Goal: Task Accomplishment & Management: Use online tool/utility

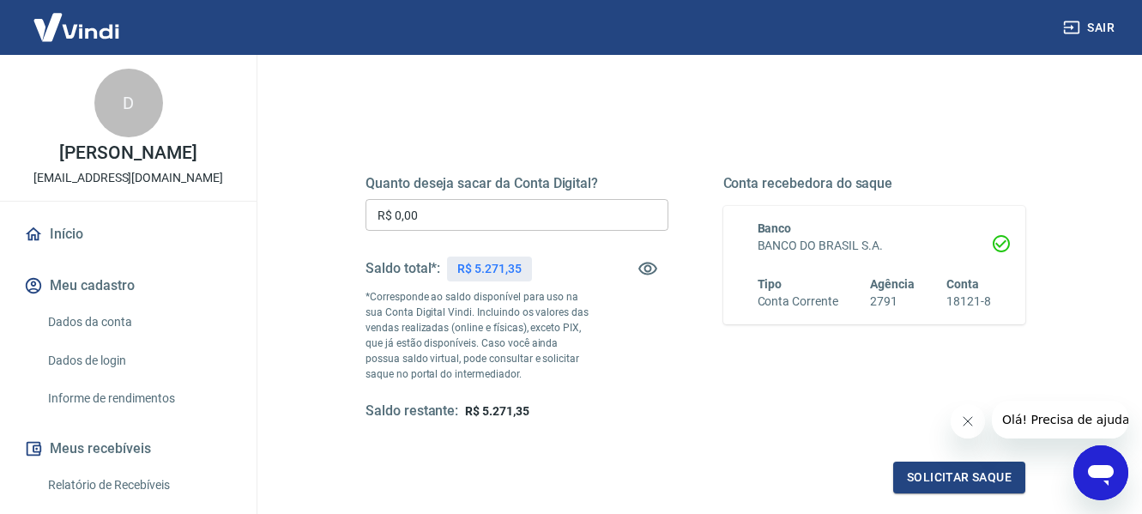
scroll to position [172, 0]
click at [491, 215] on input "R$ 0,00" at bounding box center [516, 213] width 303 height 32
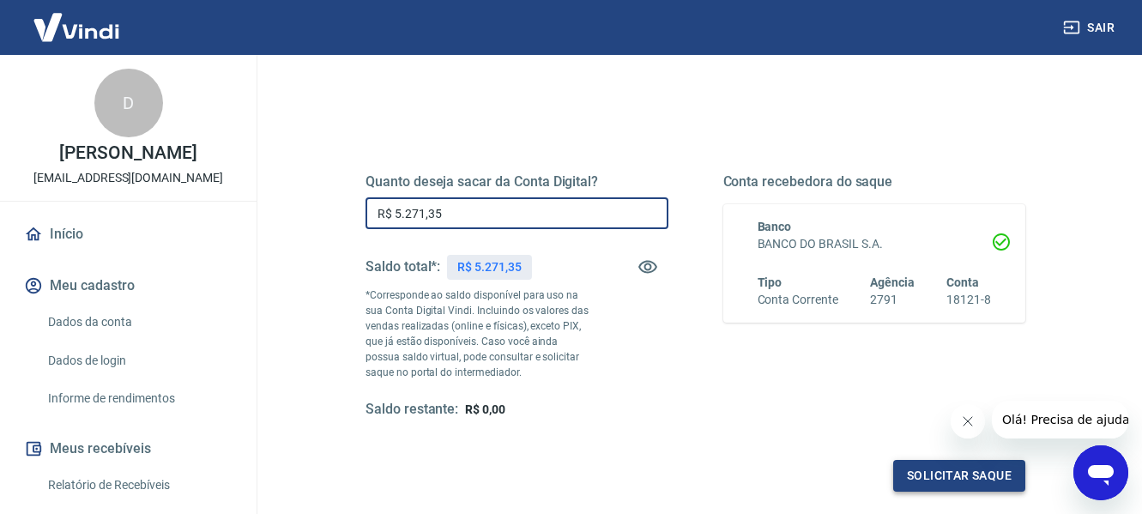
type input "R$ 5.271,35"
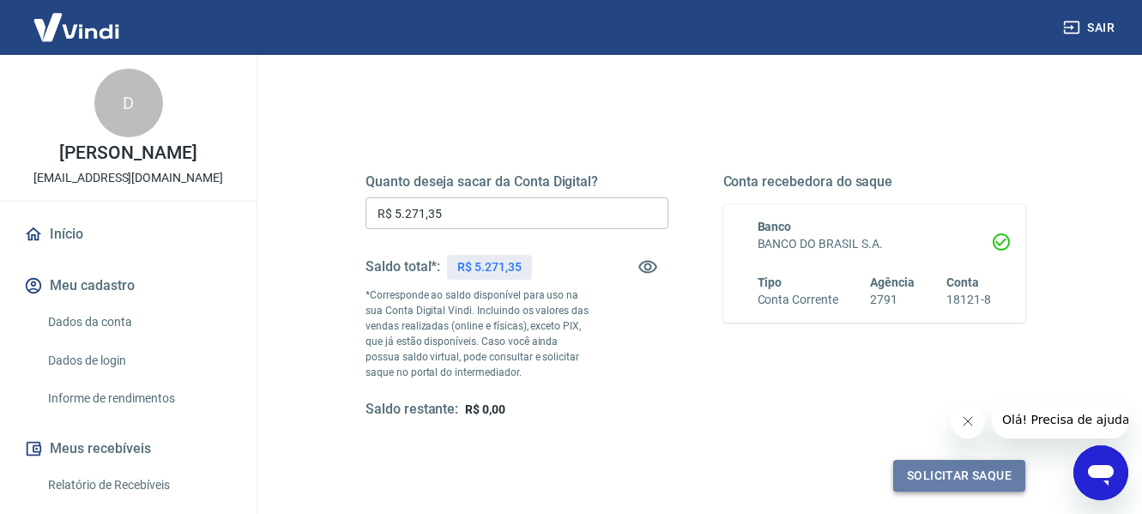
click at [948, 479] on button "Solicitar saque" at bounding box center [959, 476] width 132 height 32
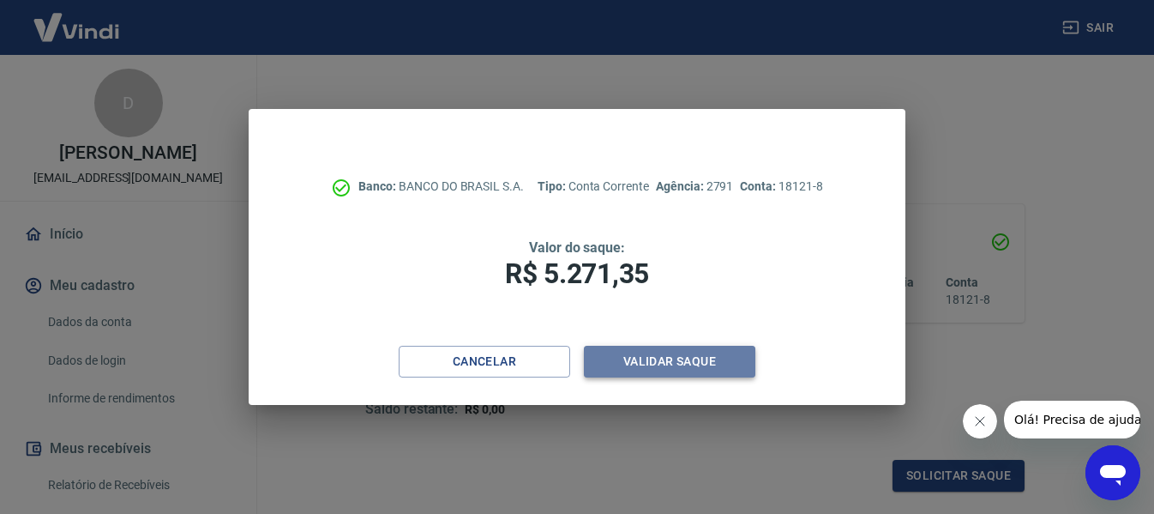
click at [698, 357] on button "Validar saque" at bounding box center [670, 362] width 172 height 32
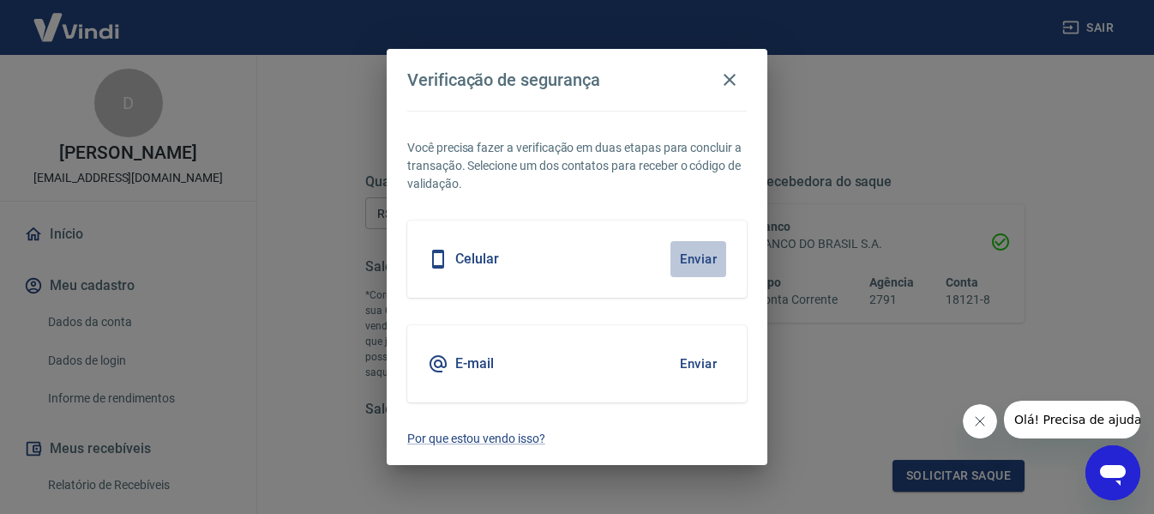
click at [699, 259] on button "Enviar" at bounding box center [699, 259] width 56 height 36
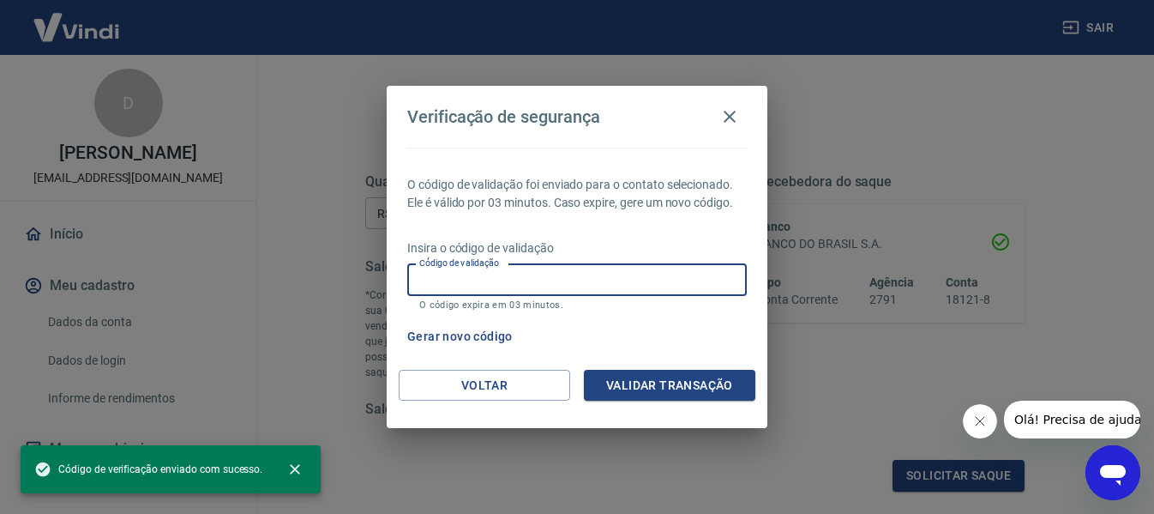
click at [645, 271] on input "Código de validação" at bounding box center [577, 280] width 340 height 32
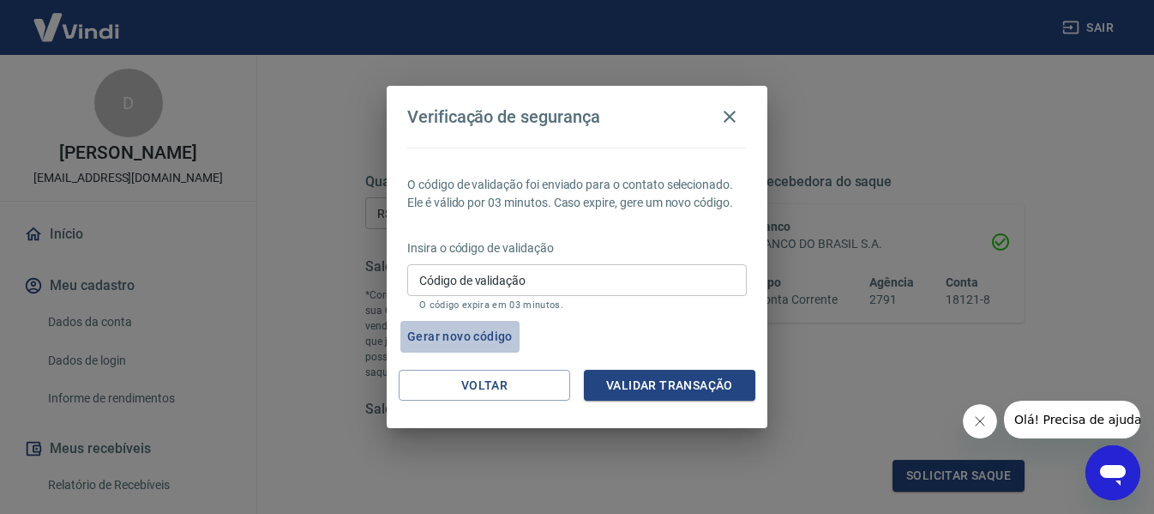
click at [478, 336] on button "Gerar novo código" at bounding box center [460, 337] width 119 height 32
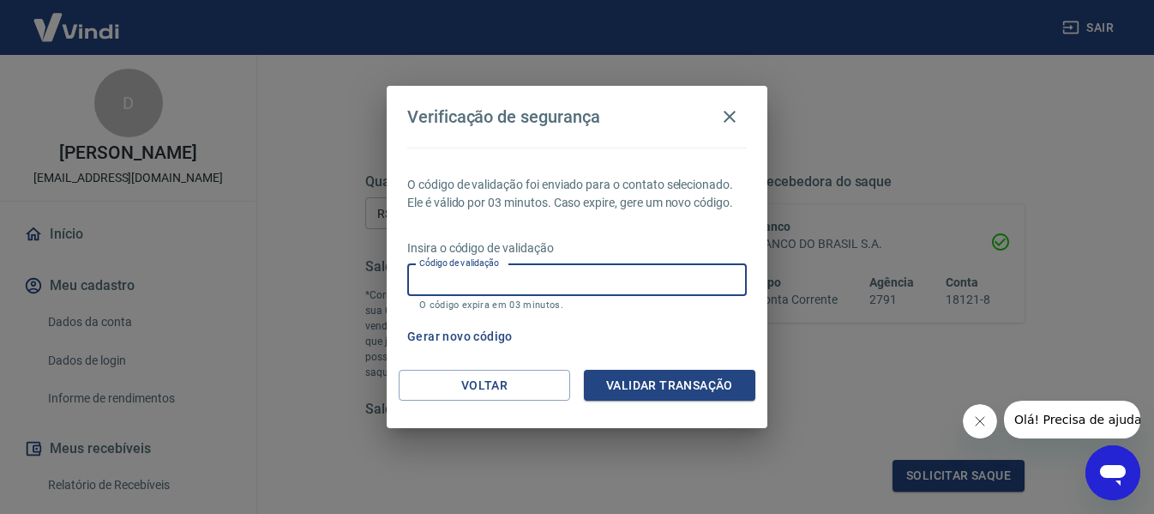
click at [598, 277] on input "Código de validação" at bounding box center [577, 280] width 340 height 32
click at [491, 383] on button "Voltar" at bounding box center [485, 386] width 172 height 32
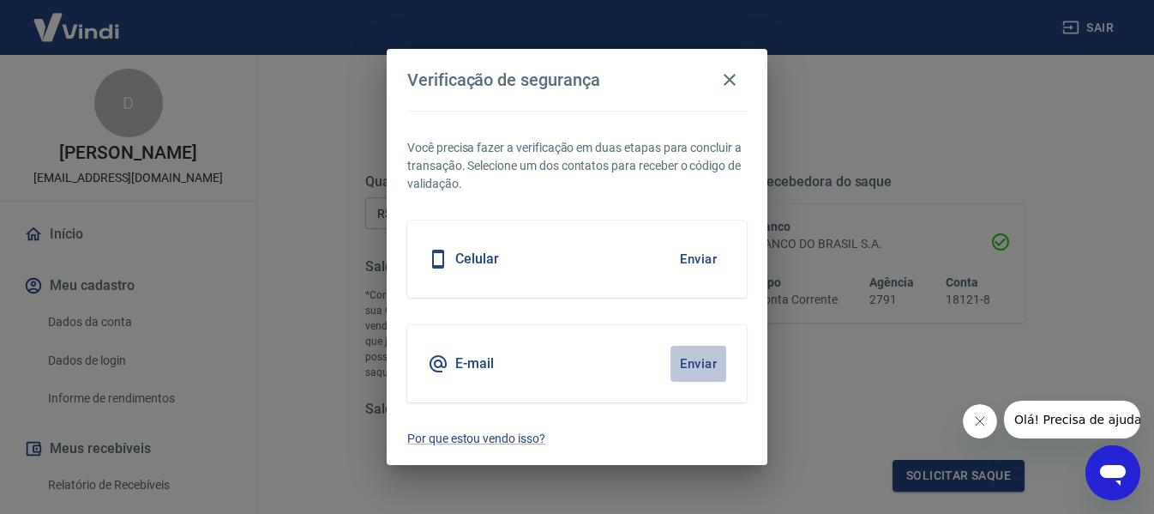
click at [699, 368] on button "Enviar" at bounding box center [699, 364] width 56 height 36
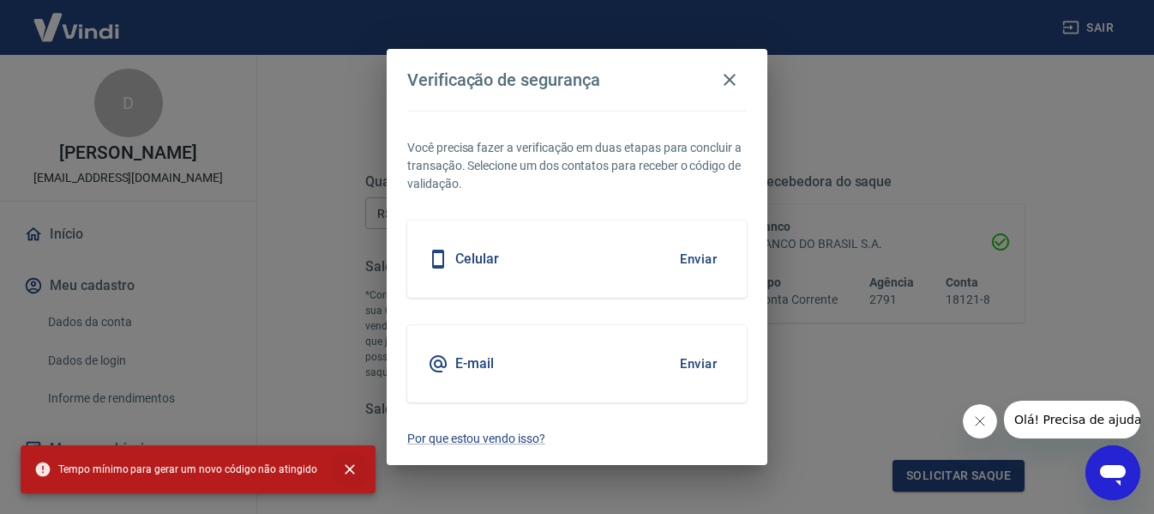
click at [341, 470] on icon "close" at bounding box center [349, 469] width 17 height 17
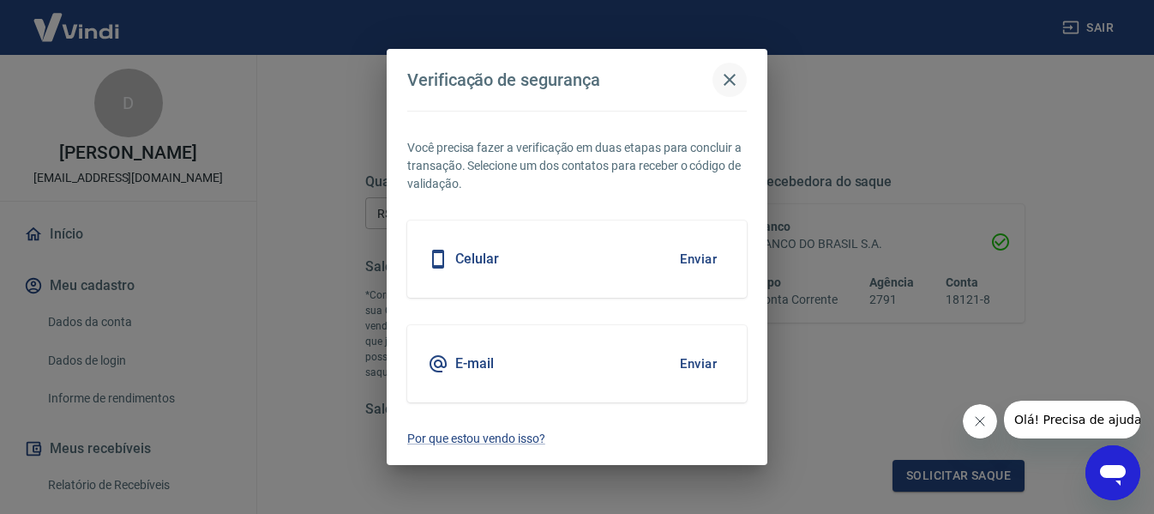
click at [724, 76] on icon "button" at bounding box center [730, 79] width 21 height 21
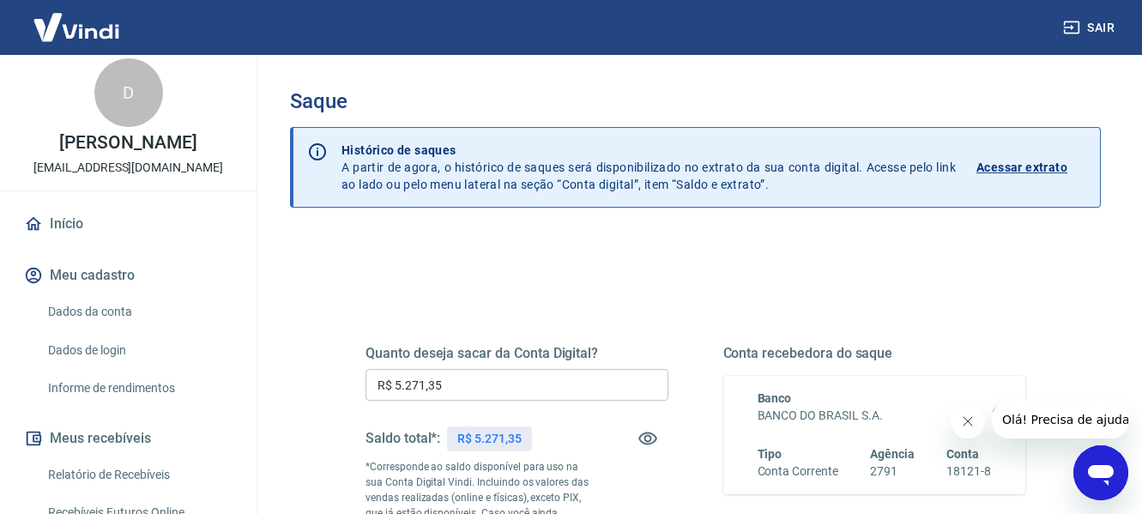
scroll to position [0, 0]
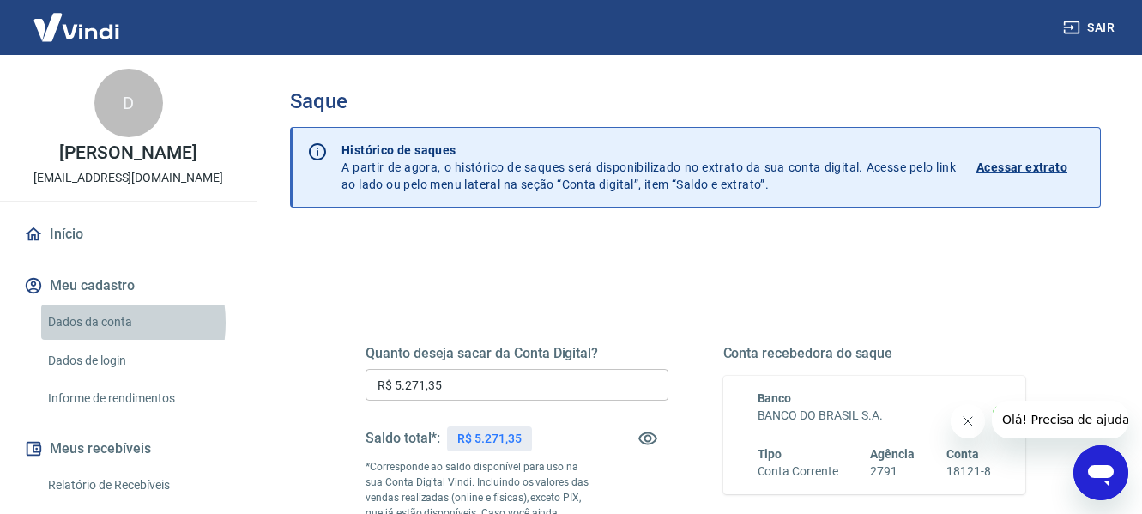
click at [92, 322] on link "Dados da conta" at bounding box center [138, 321] width 195 height 35
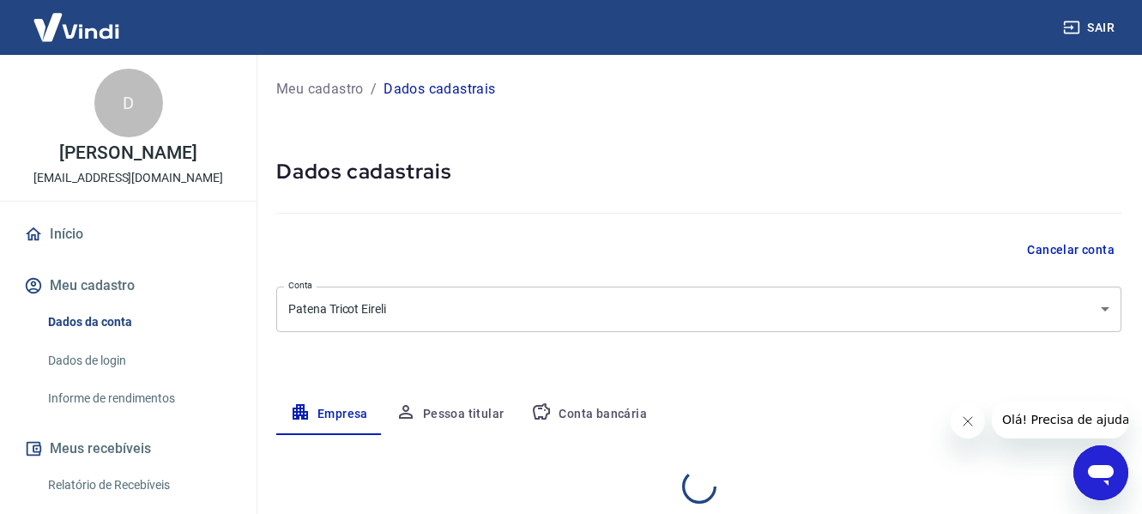
select select "MG"
select select "business"
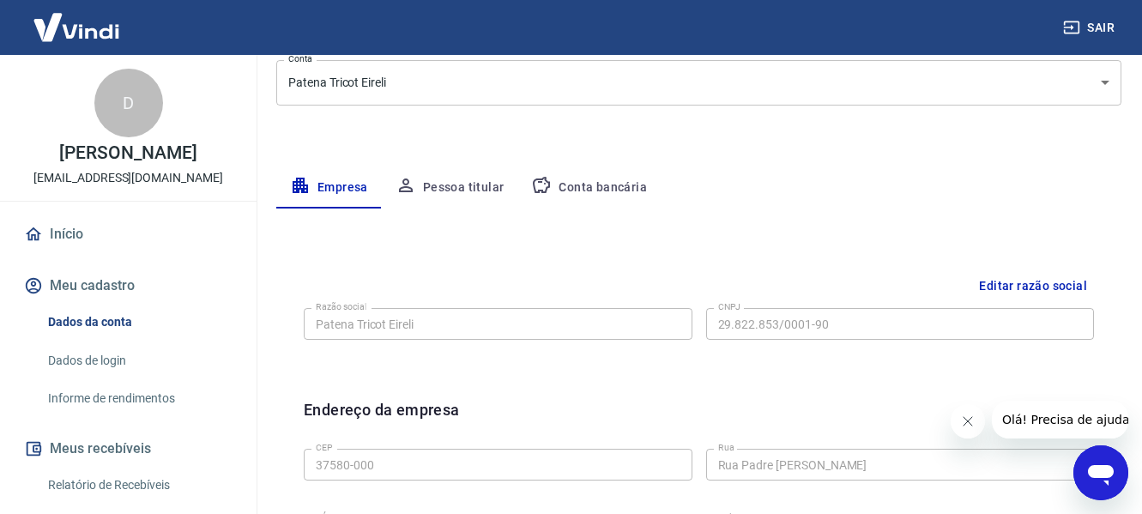
scroll to position [257, 0]
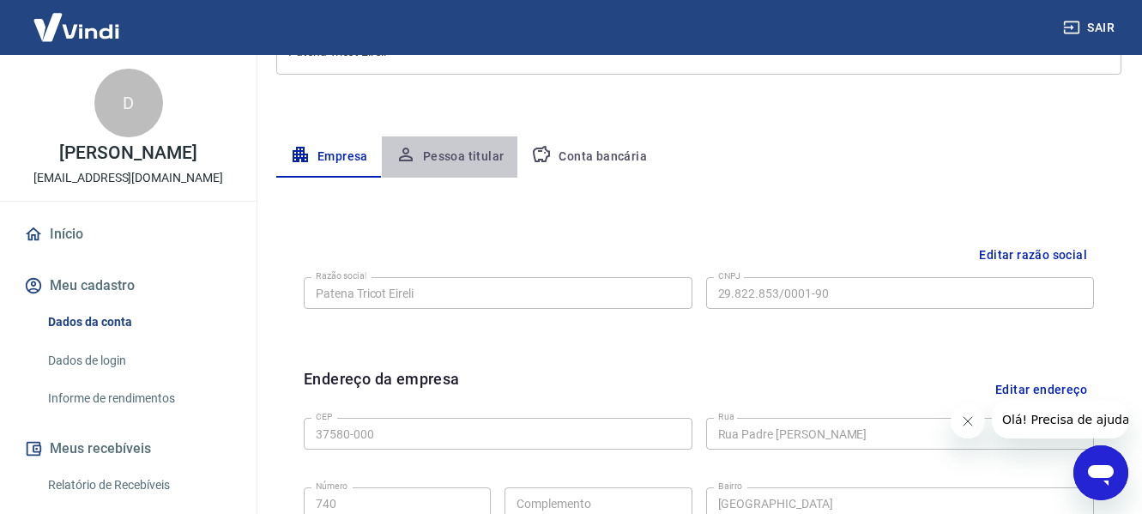
click at [454, 154] on button "Pessoa titular" at bounding box center [450, 156] width 136 height 41
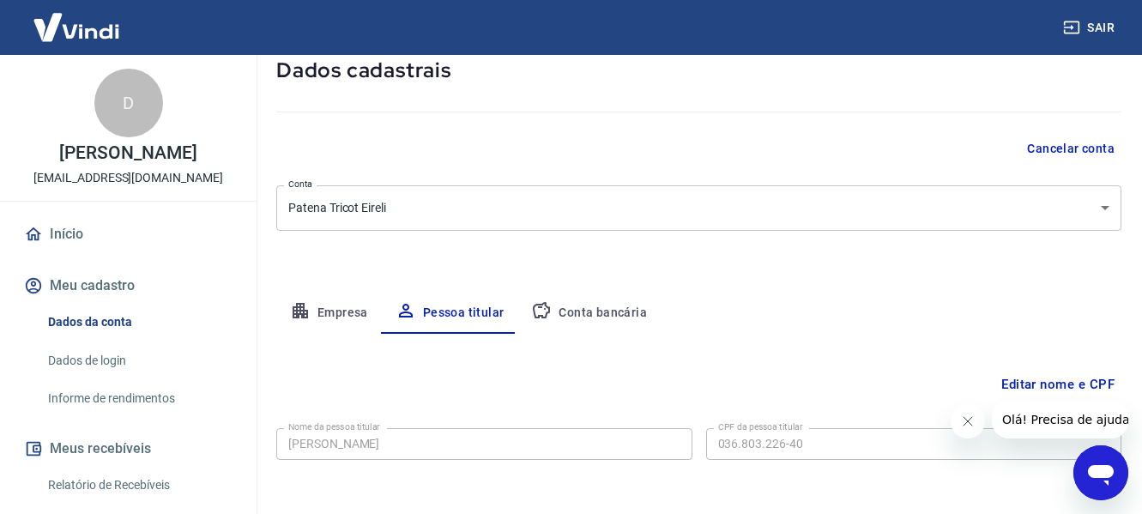
scroll to position [172, 0]
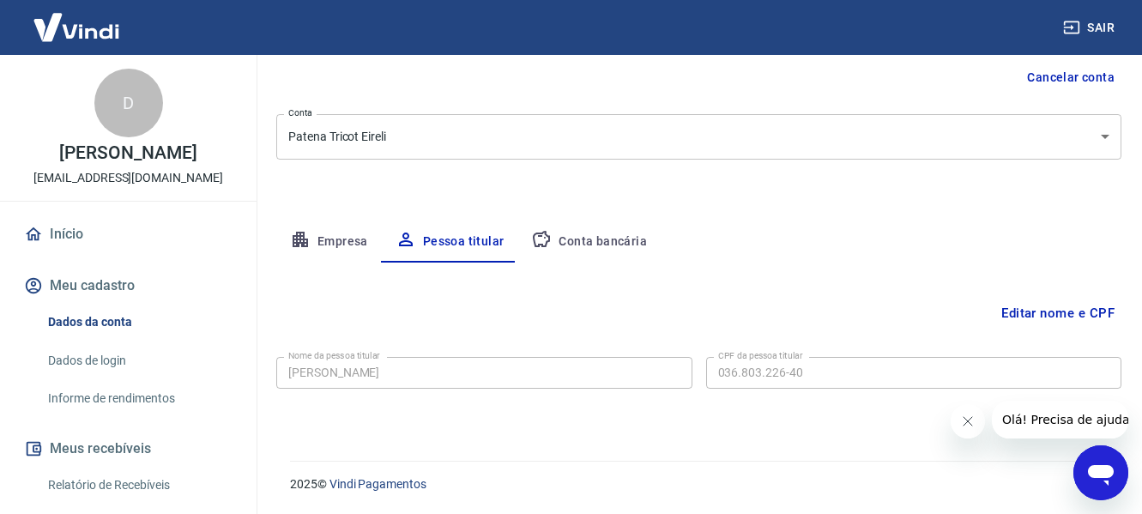
click at [616, 238] on button "Conta bancária" at bounding box center [588, 241] width 143 height 41
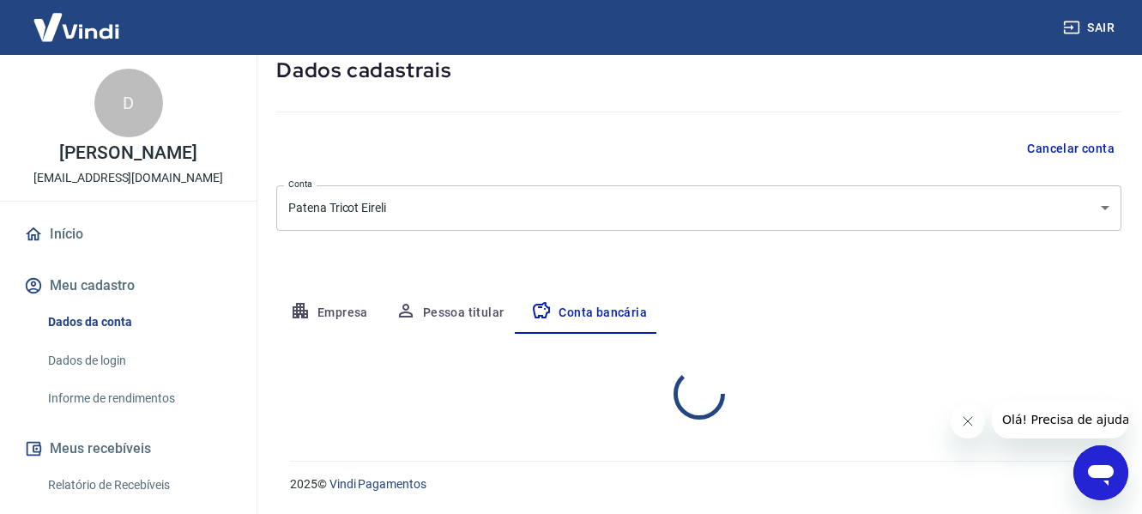
select select "1"
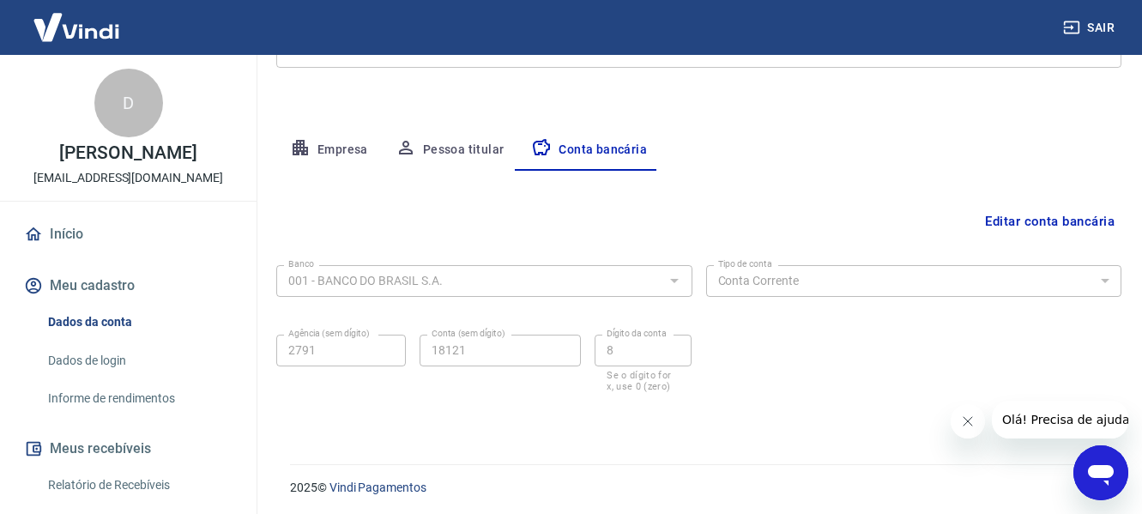
scroll to position [268, 0]
click at [1004, 220] on button "Editar conta bancária" at bounding box center [1049, 218] width 143 height 33
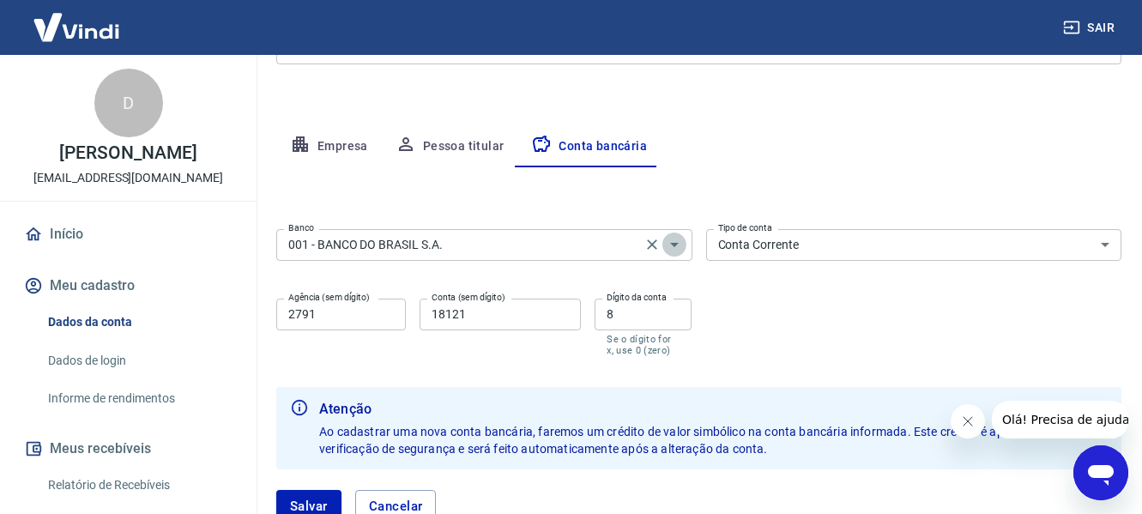
click at [678, 242] on icon "Abrir" at bounding box center [674, 244] width 21 height 21
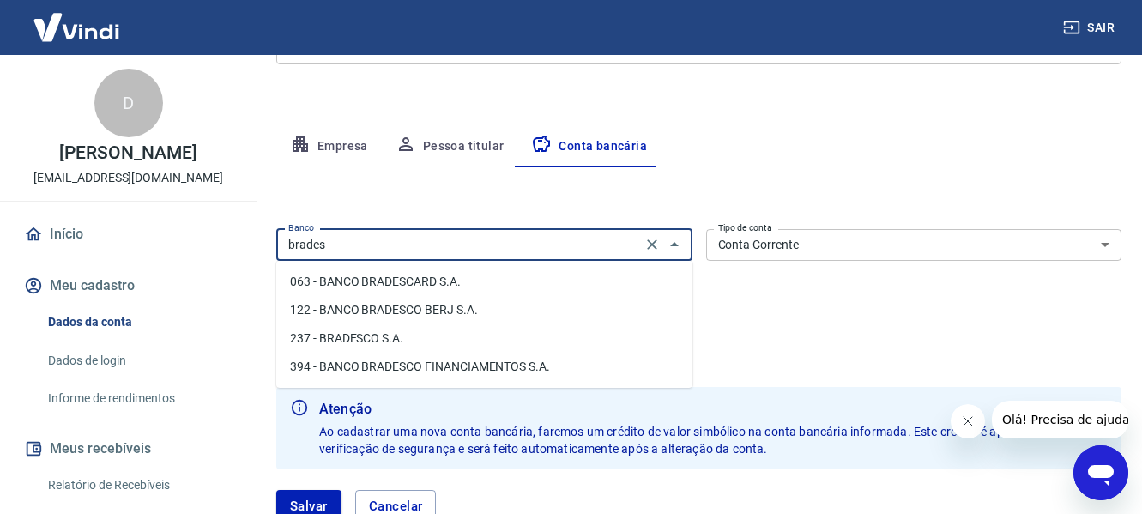
click at [393, 339] on li "237 - BRADESCO S.A." at bounding box center [484, 338] width 416 height 28
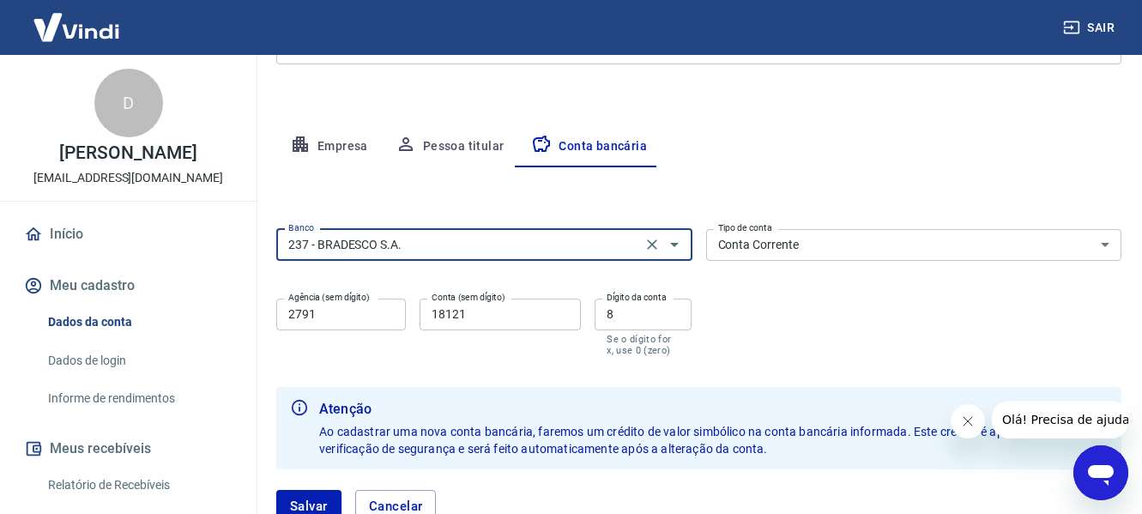
type input "237 - BRADESCO S.A."
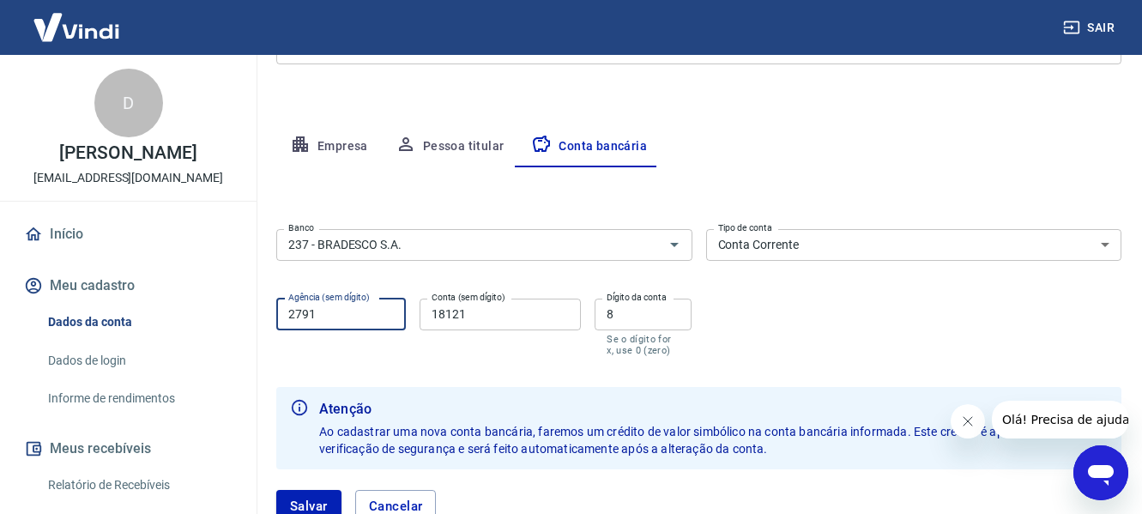
drag, startPoint x: 389, startPoint y: 316, endPoint x: 1107, endPoint y: 251, distance: 720.9
click at [274, 327] on div "Meu cadastro / Dados cadastrais Dados cadastrais Cancelar conta Conta Patena Tr…" at bounding box center [699, 175] width 886 height 776
type input "1727"
drag, startPoint x: 631, startPoint y: 316, endPoint x: 590, endPoint y: 315, distance: 41.2
click at [590, 315] on div "Agência (sem dígito) 1727 Agência (sem dígito) Conta (sem dígito) 18121 Conta (…" at bounding box center [484, 326] width 416 height 68
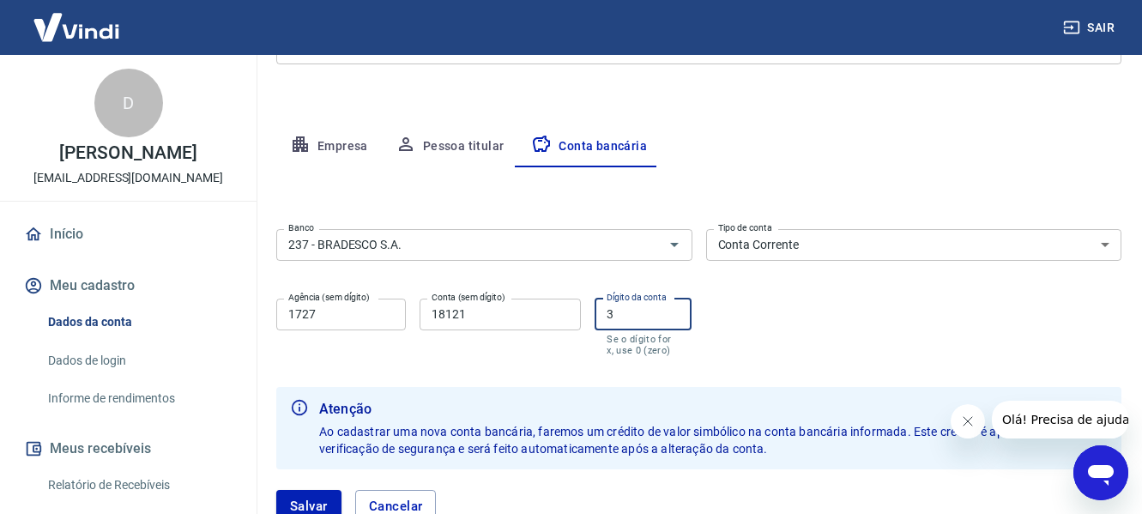
type input "3"
drag, startPoint x: 528, startPoint y: 321, endPoint x: 183, endPoint y: 266, distance: 350.0
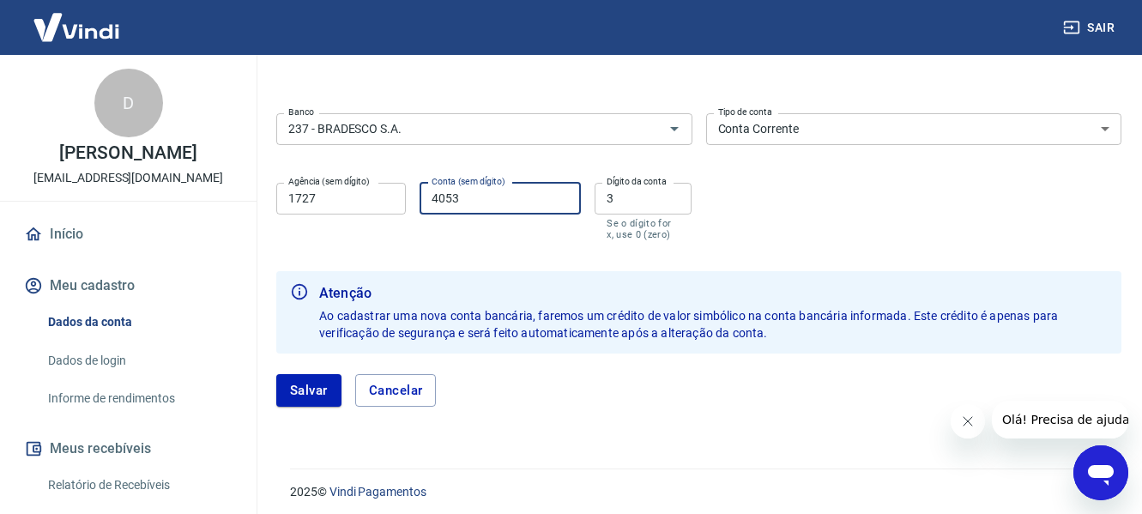
scroll to position [391, 0]
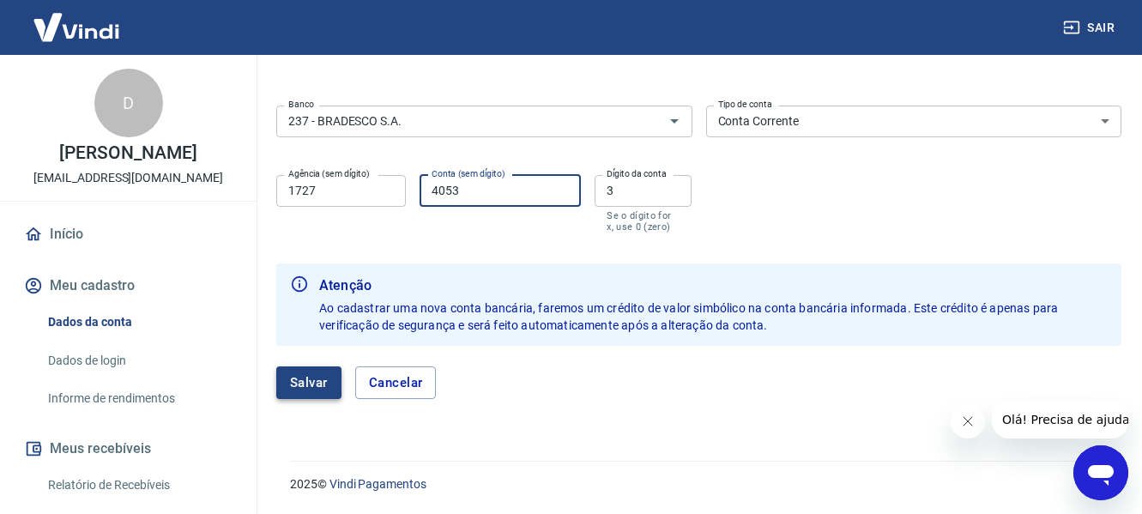
type input "4053"
click at [309, 382] on button "Salvar" at bounding box center [308, 382] width 65 height 33
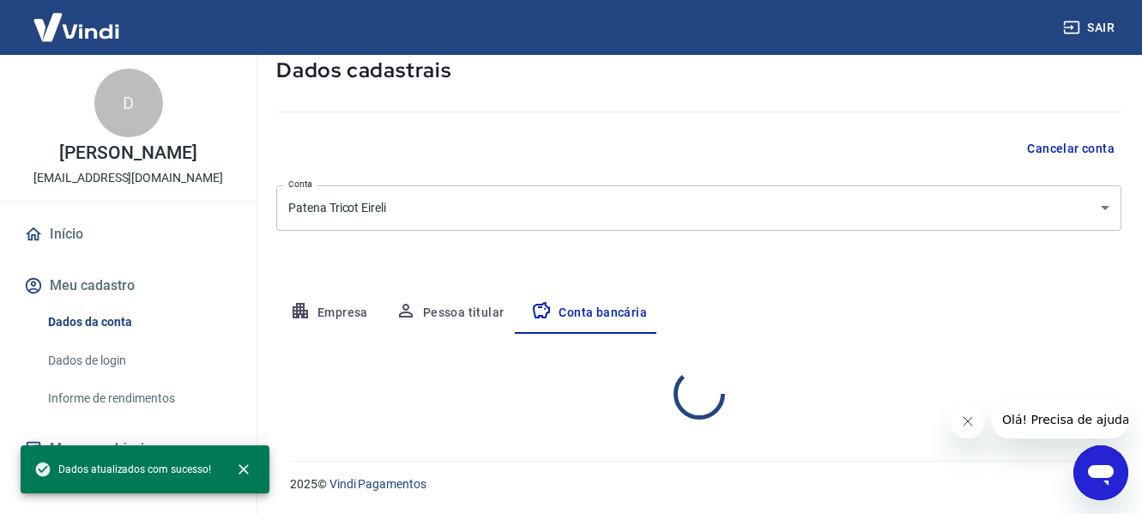
select select "1"
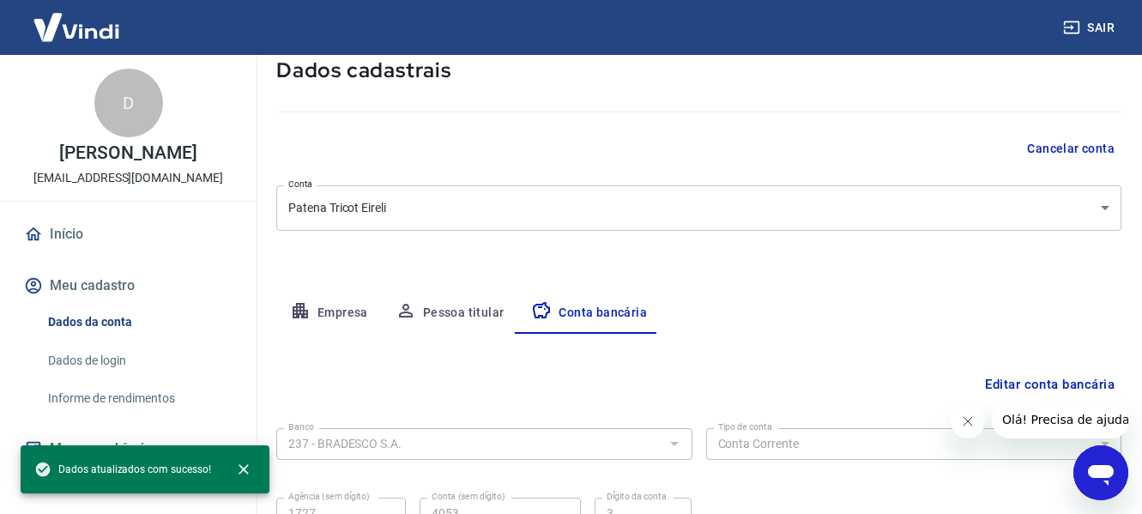
scroll to position [268, 0]
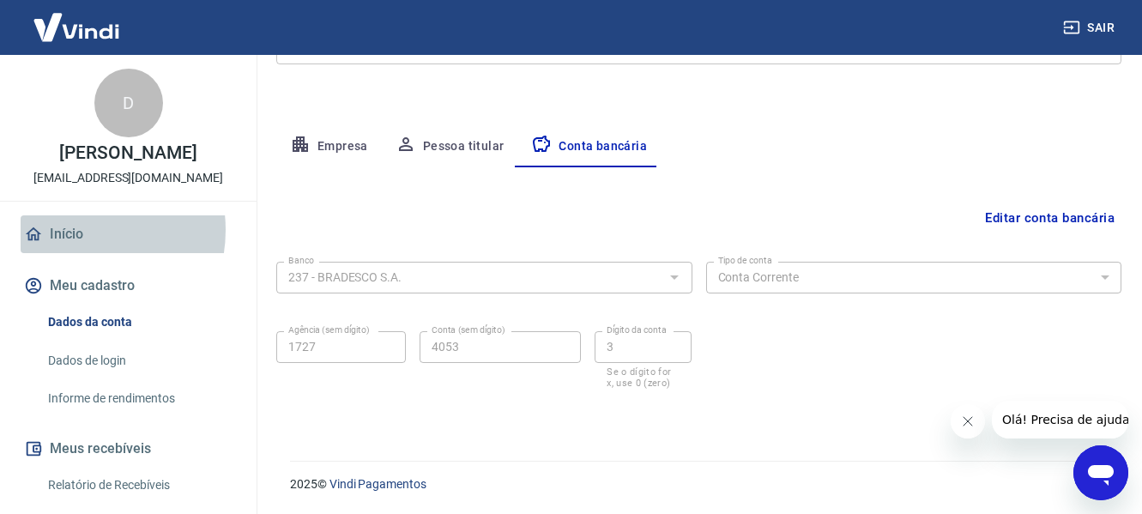
click at [73, 230] on link "Início" at bounding box center [128, 234] width 215 height 38
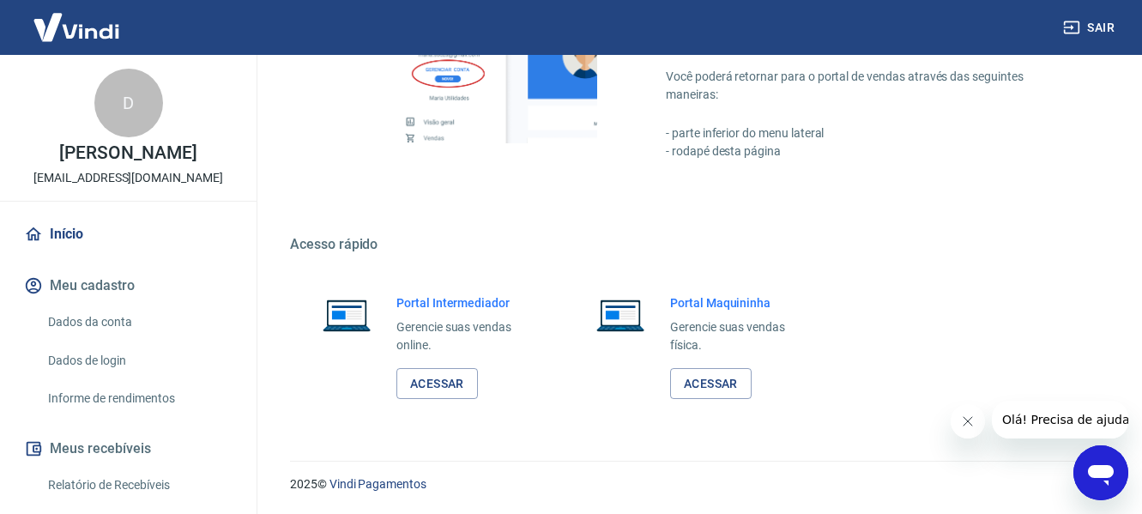
scroll to position [894, 0]
click at [441, 386] on link "Acessar" at bounding box center [436, 383] width 81 height 32
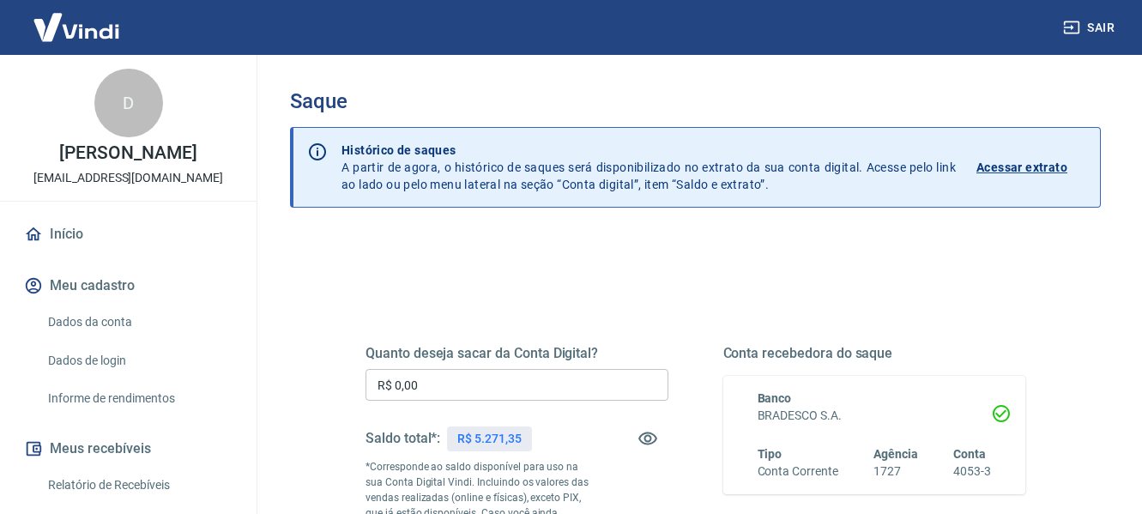
scroll to position [172, 0]
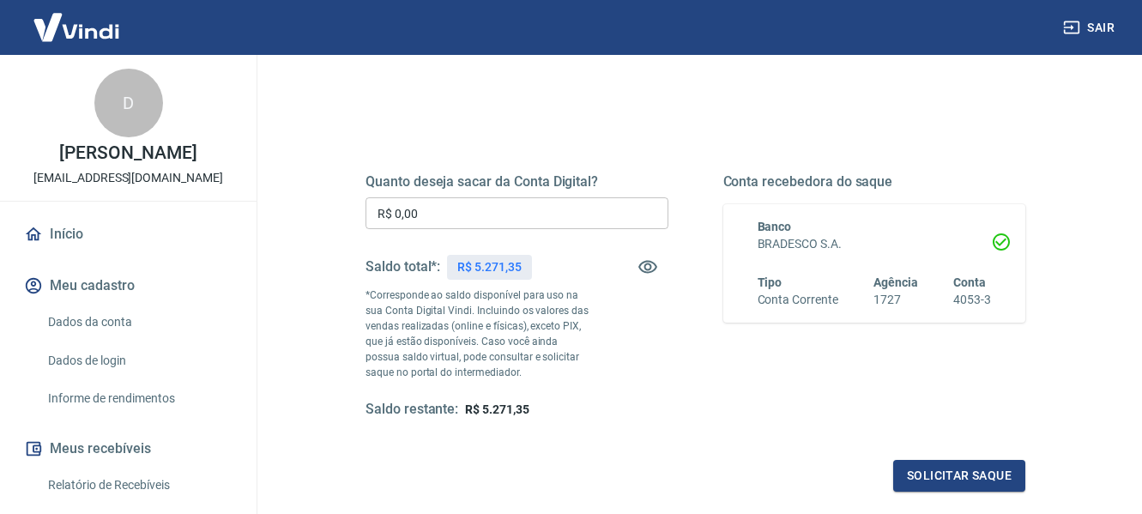
click at [559, 214] on input "R$ 0,00" at bounding box center [516, 213] width 303 height 32
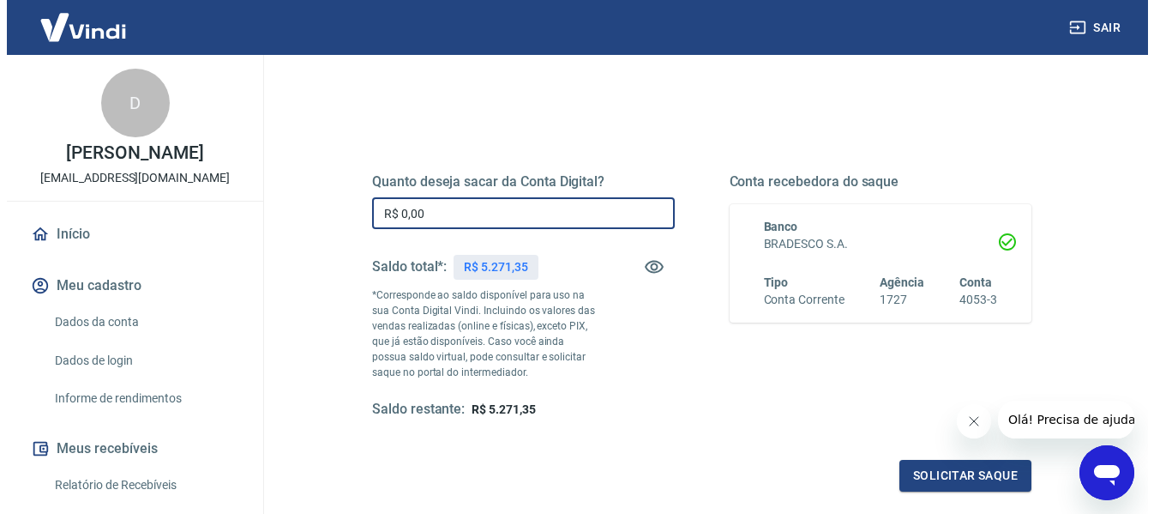
scroll to position [0, 0]
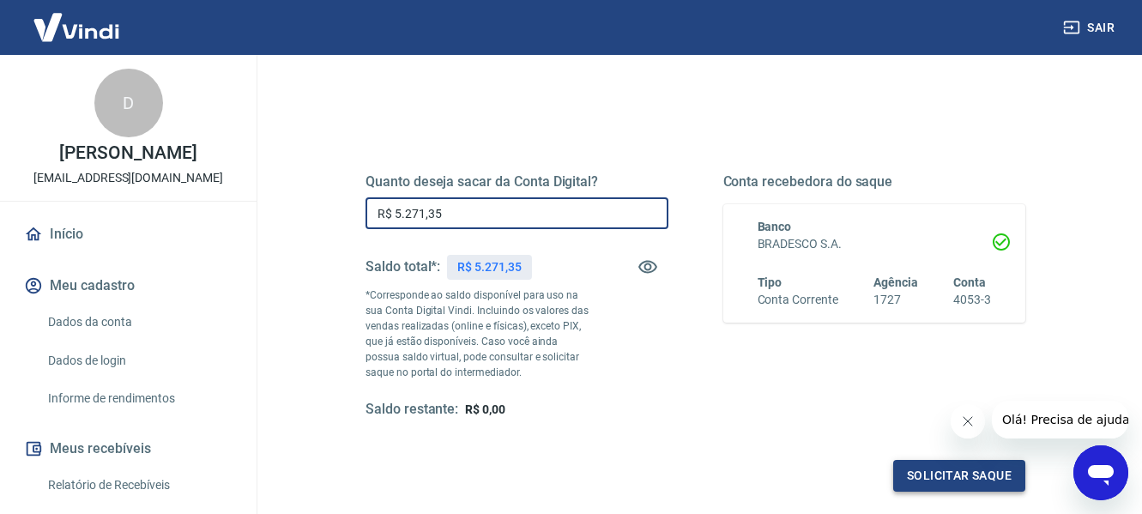
type input "R$ 5.271,35"
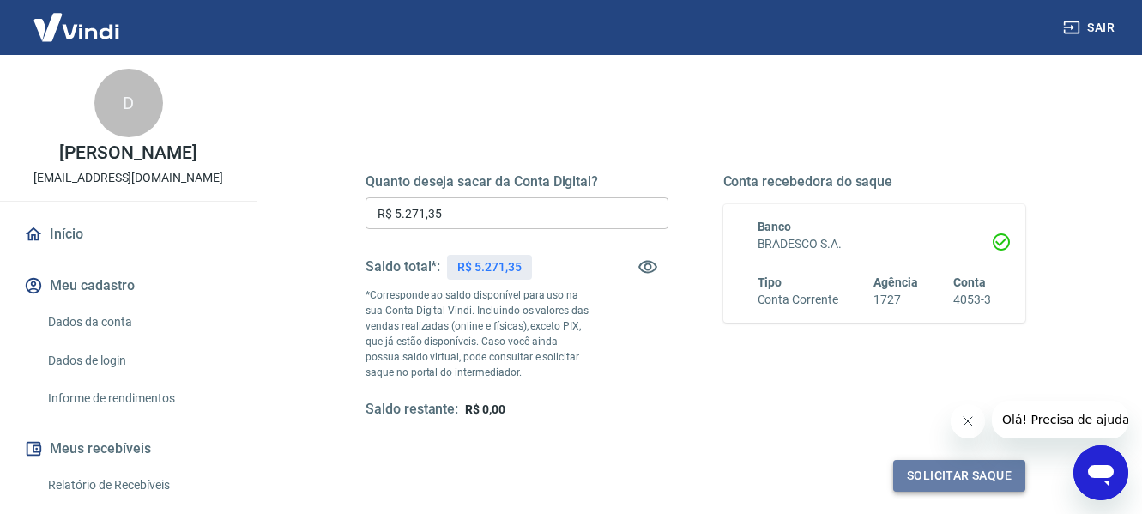
click at [958, 479] on button "Solicitar saque" at bounding box center [959, 476] width 132 height 32
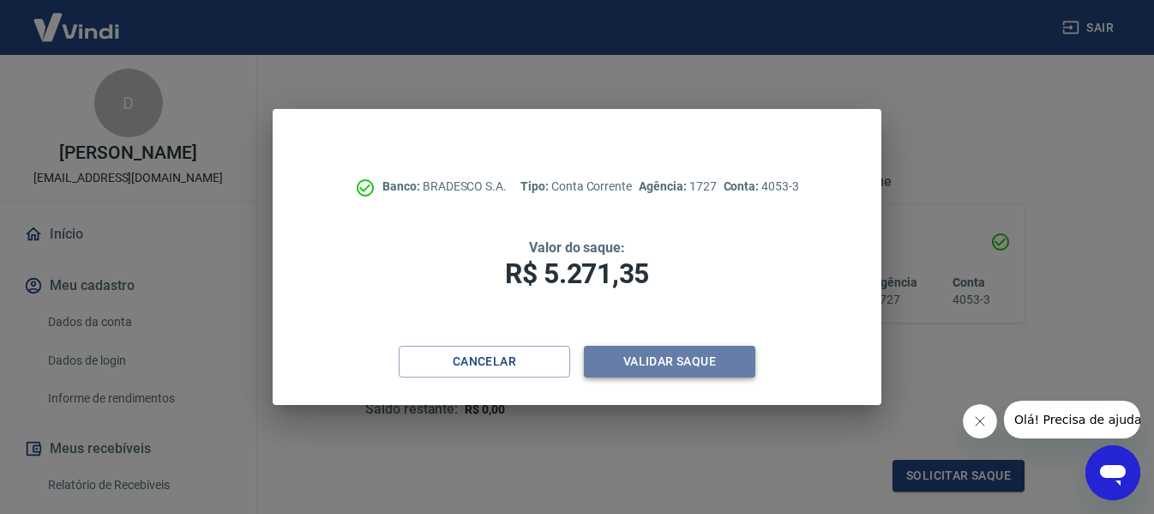
click at [654, 359] on button "Validar saque" at bounding box center [670, 362] width 172 height 32
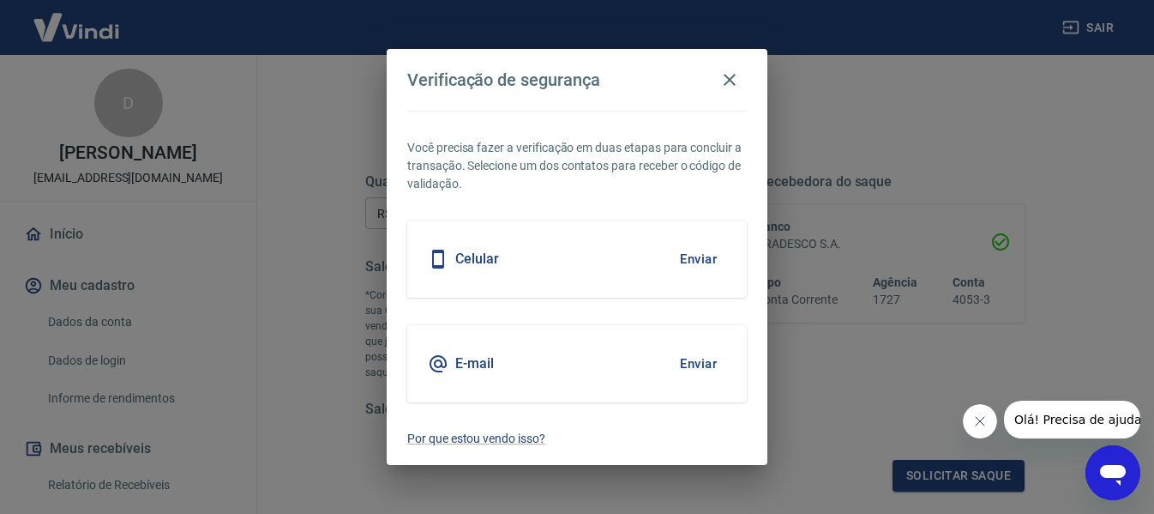
click at [698, 256] on button "Enviar" at bounding box center [699, 259] width 56 height 36
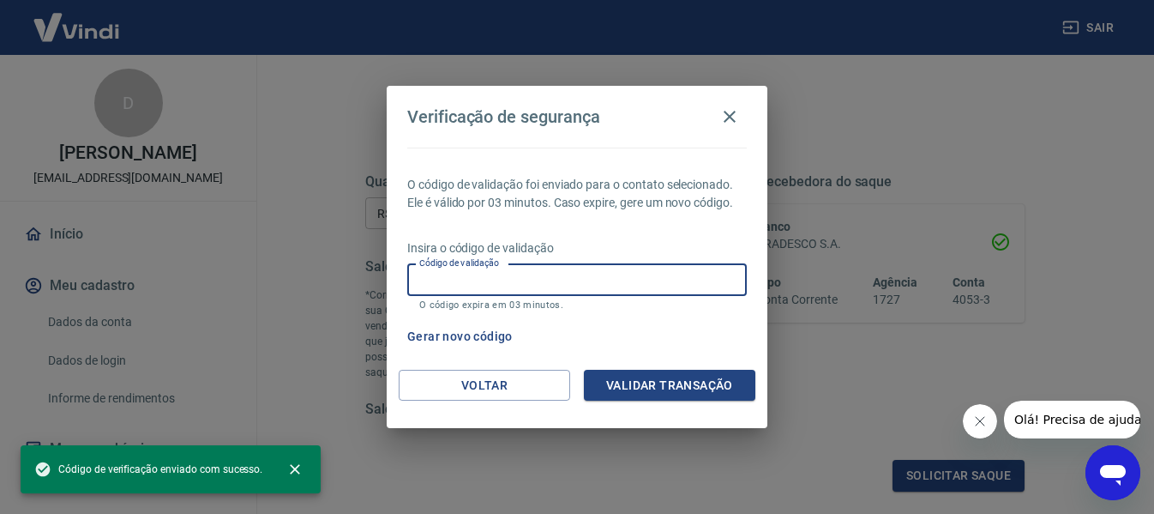
click at [672, 279] on input "Código de validação" at bounding box center [577, 280] width 340 height 32
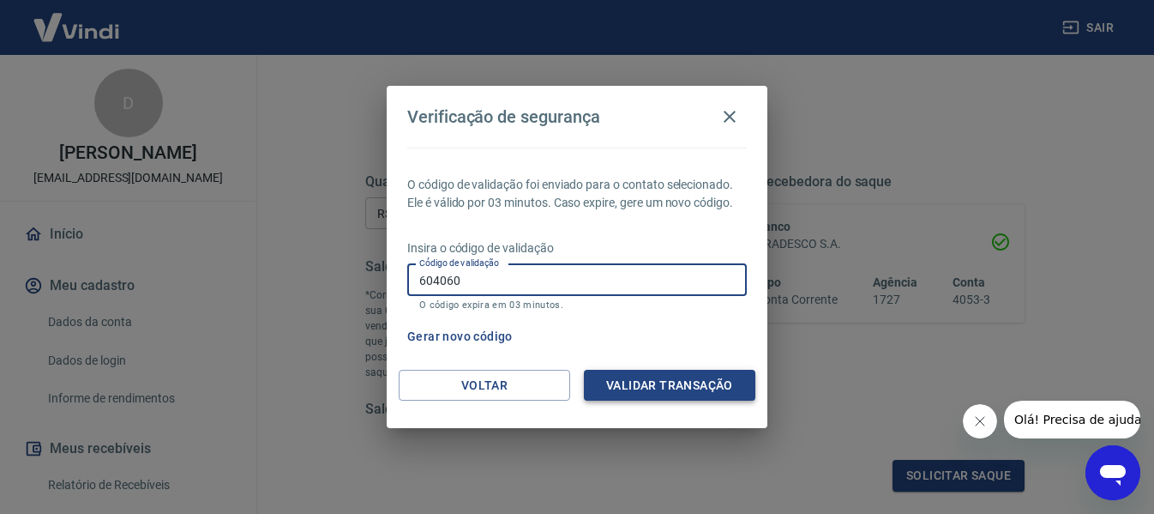
type input "604060"
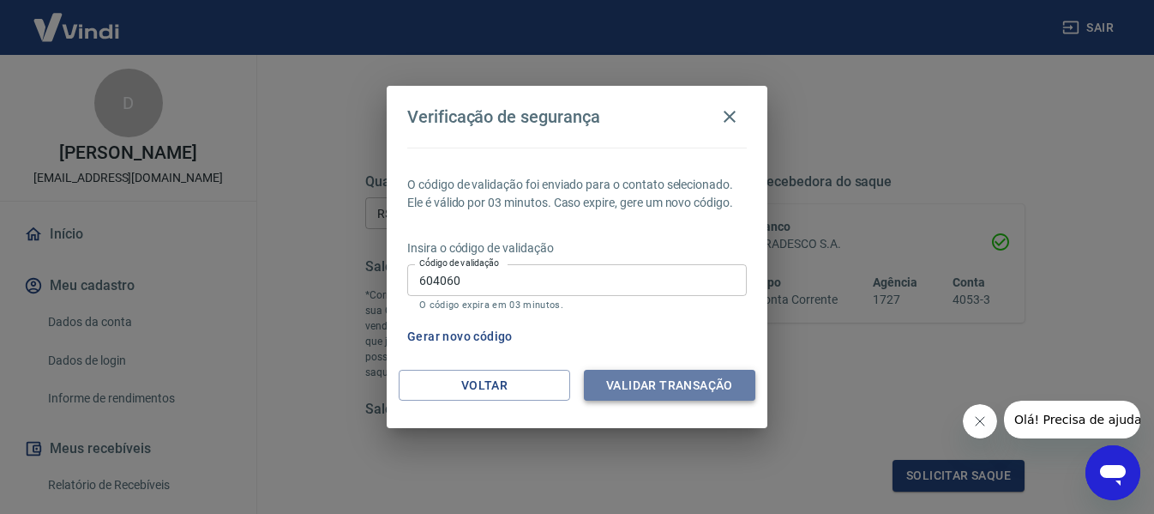
click at [665, 386] on button "Validar transação" at bounding box center [670, 386] width 172 height 32
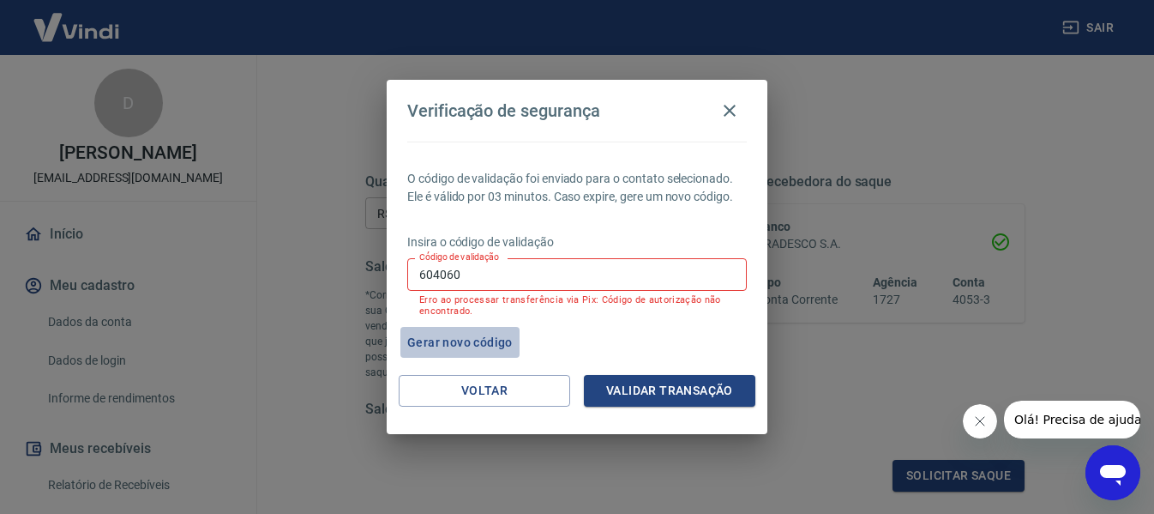
click at [488, 339] on button "Gerar novo código" at bounding box center [460, 343] width 119 height 32
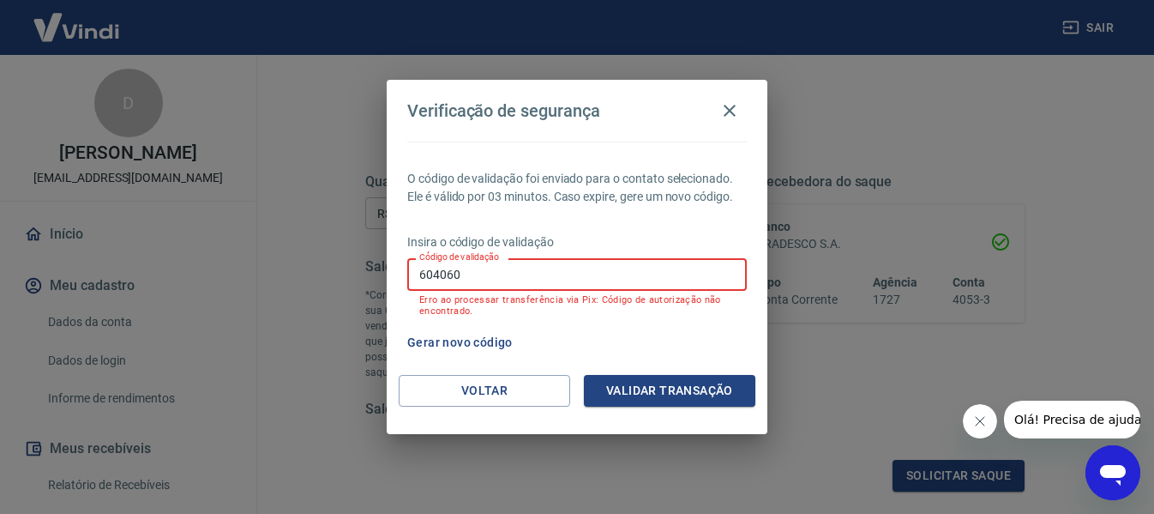
drag, startPoint x: 490, startPoint y: 273, endPoint x: 384, endPoint y: 265, distance: 105.8
click at [384, 265] on div "Verificação de segurança O código de validação foi enviado para o contato selec…" at bounding box center [577, 257] width 1154 height 514
click at [726, 109] on icon "button" at bounding box center [730, 110] width 21 height 21
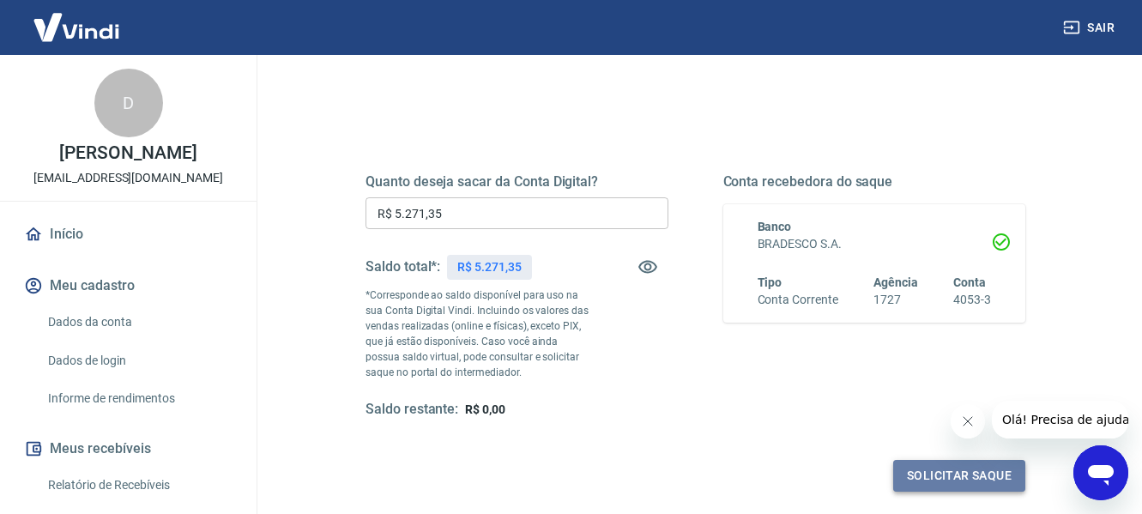
click at [984, 469] on button "Solicitar saque" at bounding box center [959, 476] width 132 height 32
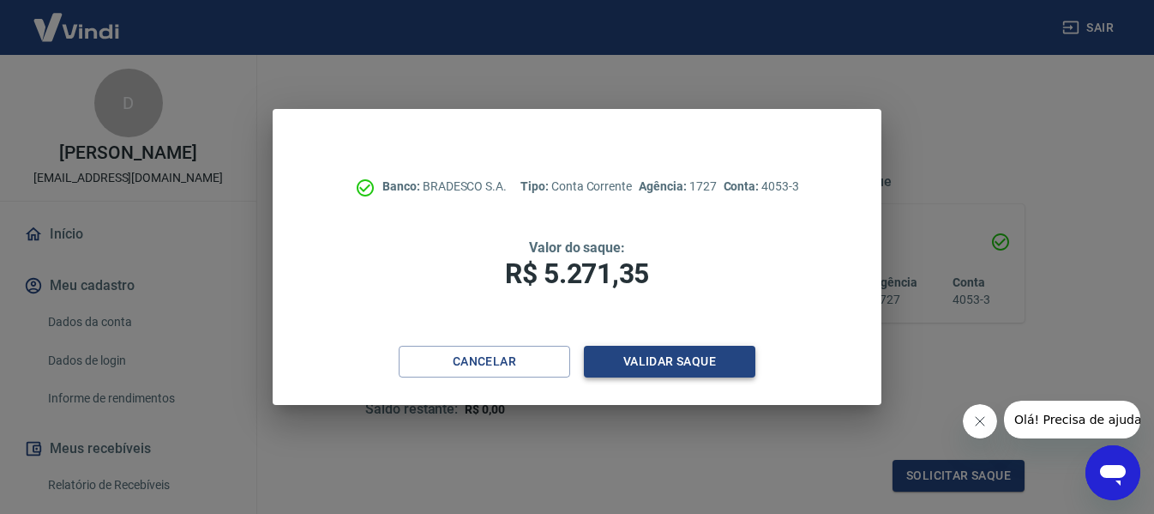
click at [687, 365] on button "Validar saque" at bounding box center [670, 362] width 172 height 32
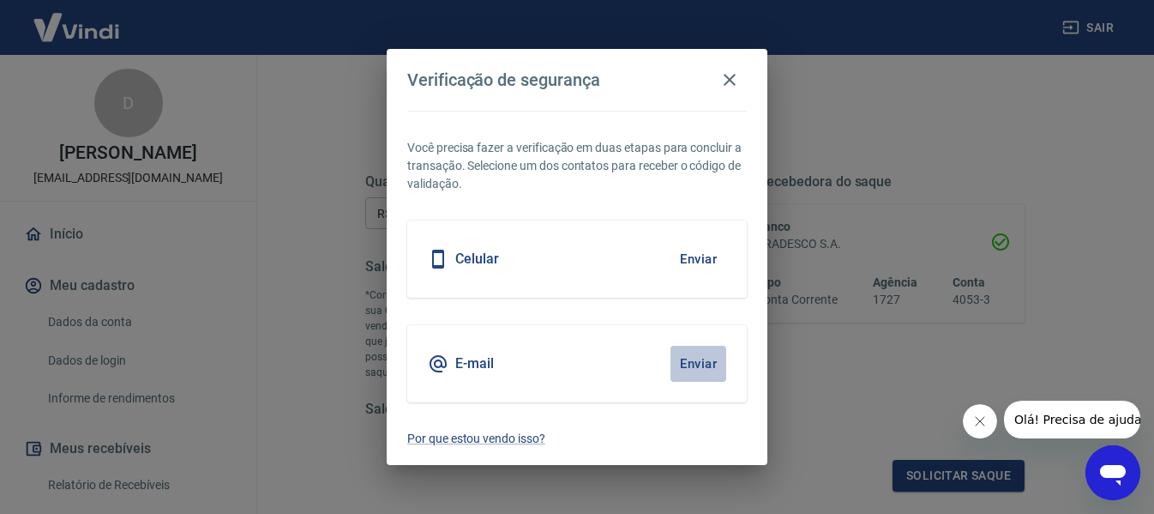
click at [696, 366] on button "Enviar" at bounding box center [699, 364] width 56 height 36
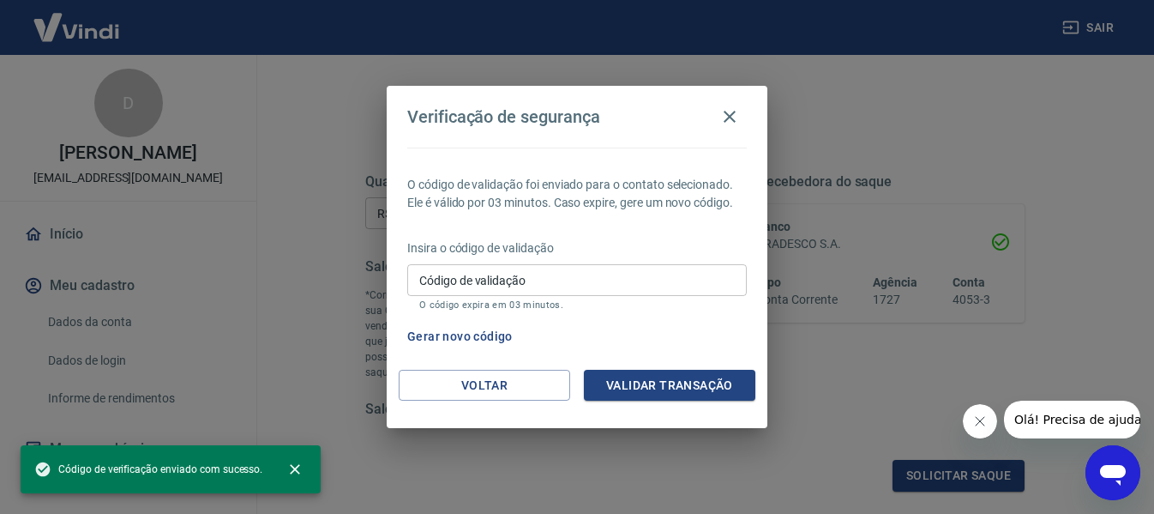
click at [630, 279] on input "Código de validação" at bounding box center [577, 280] width 340 height 32
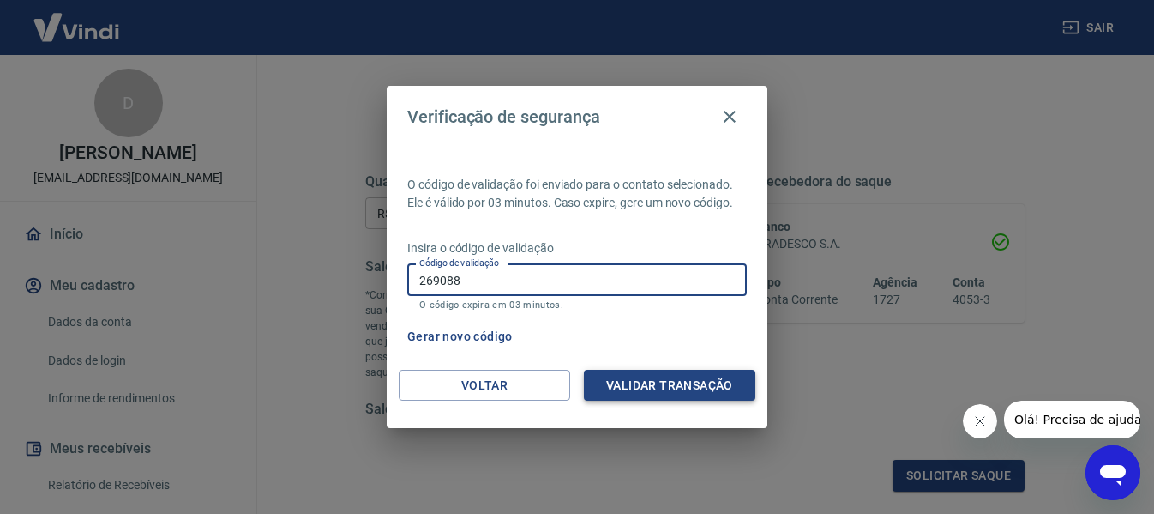
type input "269088"
click at [683, 390] on button "Validar transação" at bounding box center [670, 386] width 172 height 32
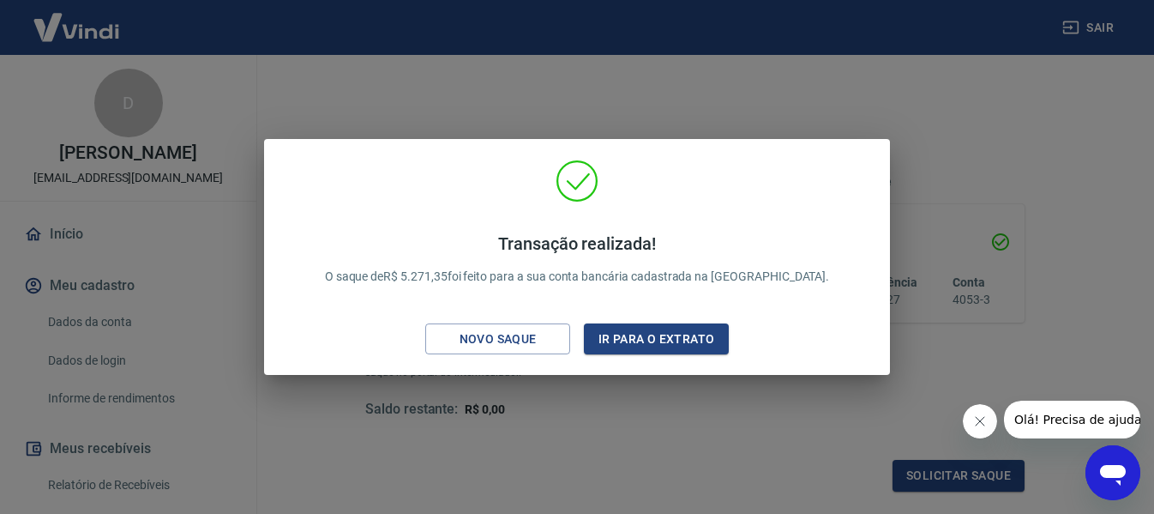
click at [612, 421] on div "Transação realizada! O saque de R$ 5.271,35 foi feito para a sua conta bancária…" at bounding box center [577, 257] width 1154 height 514
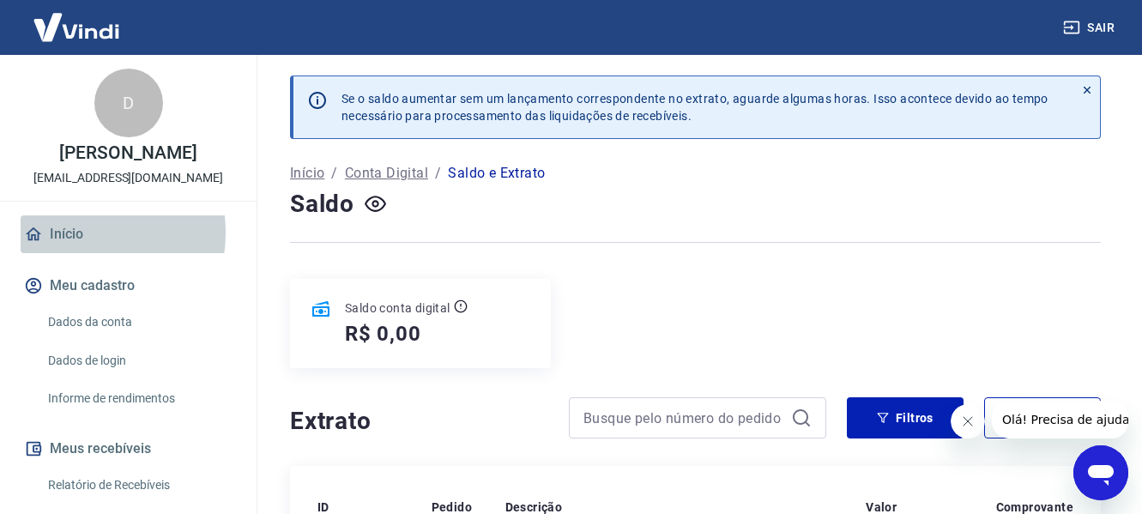
click at [72, 232] on link "Início" at bounding box center [128, 234] width 215 height 38
